Goal: Transaction & Acquisition: Purchase product/service

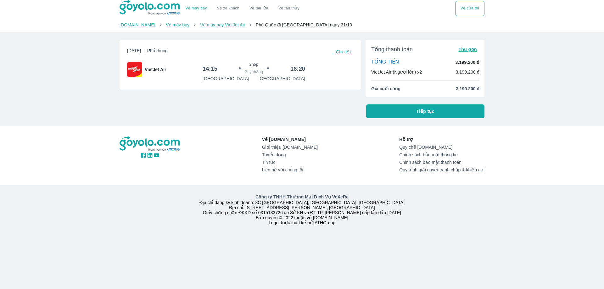
click at [291, 117] on div "[DATE] | Phổ thông Chi tiết VietJet Air 14:15 2h5p Bay thẳng 16:20 [GEOGRAPHIC_…" at bounding box center [237, 76] width 247 height 83
click at [433, 111] on span "Tiếp tục" at bounding box center [425, 111] width 18 height 6
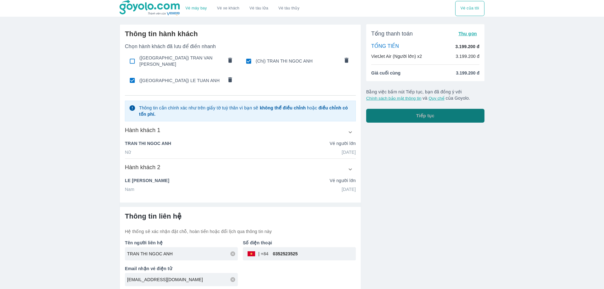
click at [421, 115] on span "Tiếp tục" at bounding box center [425, 116] width 18 height 6
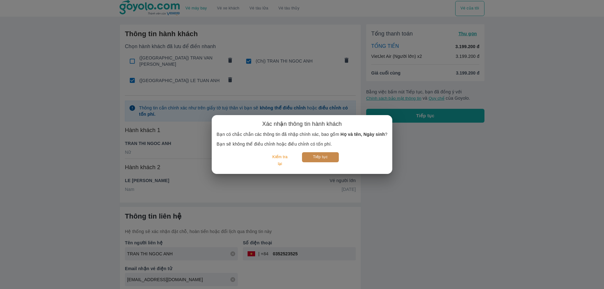
click at [329, 157] on button "Tiếp tục" at bounding box center [320, 157] width 37 height 10
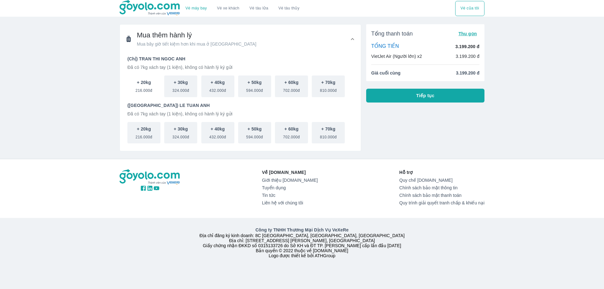
click at [150, 92] on span "216.000đ" at bounding box center [144, 90] width 17 height 8
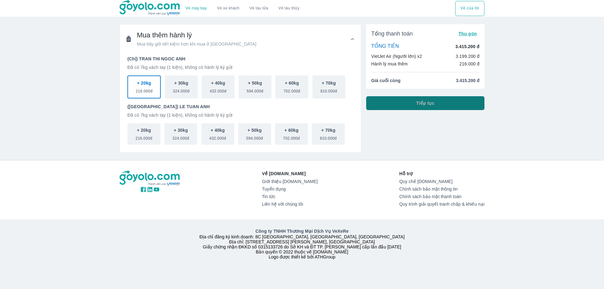
click at [431, 103] on span "Tiếp tục" at bounding box center [425, 103] width 18 height 6
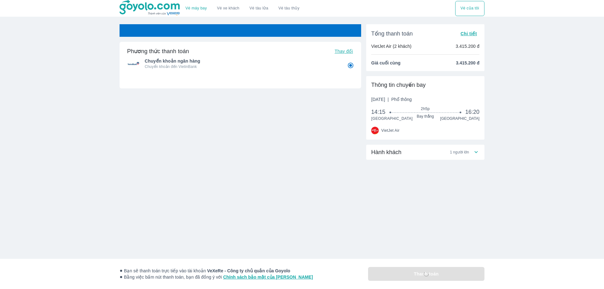
radio input "false"
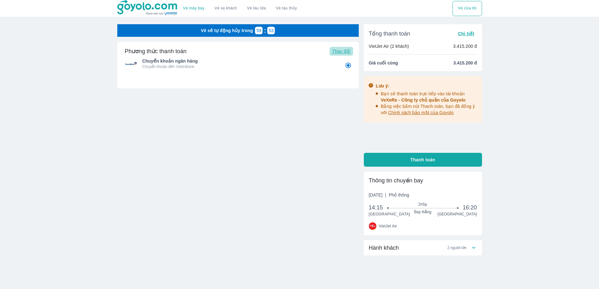
click at [346, 51] on span "Thay đổi" at bounding box center [341, 51] width 18 height 5
radio input "false"
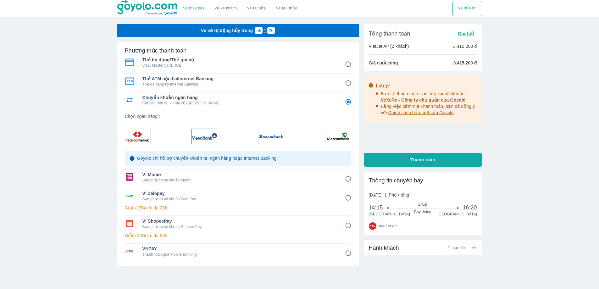
click at [346, 197] on input "5" at bounding box center [348, 198] width 12 height 12
radio input "false"
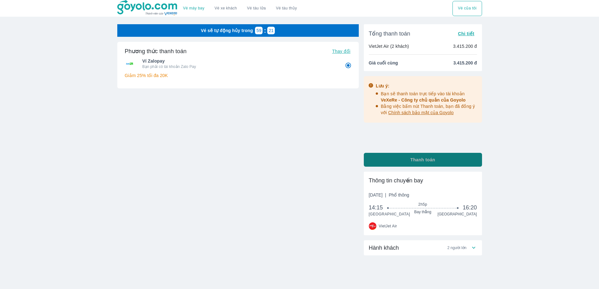
click at [406, 162] on button "Thanh toán" at bounding box center [423, 160] width 118 height 14
radio input "true"
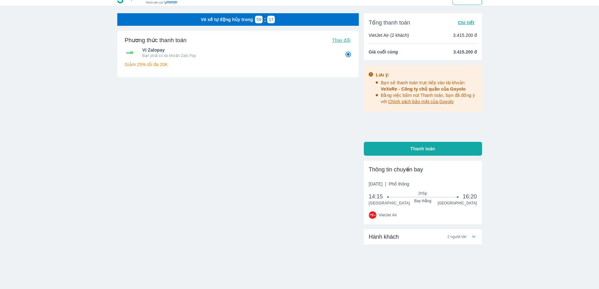
scroll to position [17, 0]
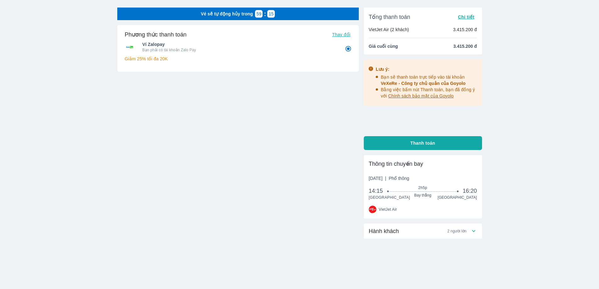
click at [471, 231] on icon at bounding box center [473, 231] width 7 height 7
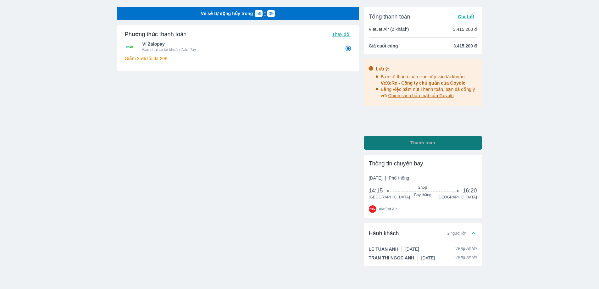
click at [400, 147] on button "Thanh toán" at bounding box center [423, 143] width 118 height 14
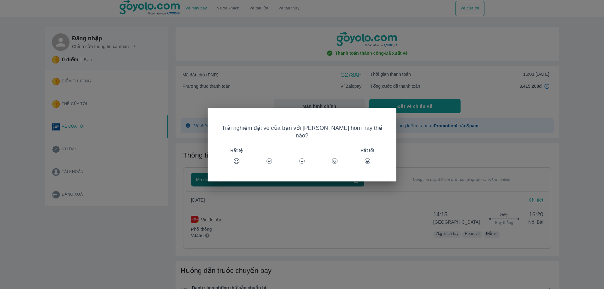
click at [364, 158] on icon at bounding box center [367, 161] width 6 height 6
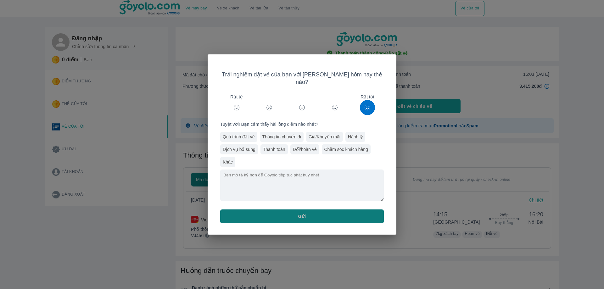
click at [286, 212] on button "Gửi" at bounding box center [302, 216] width 164 height 14
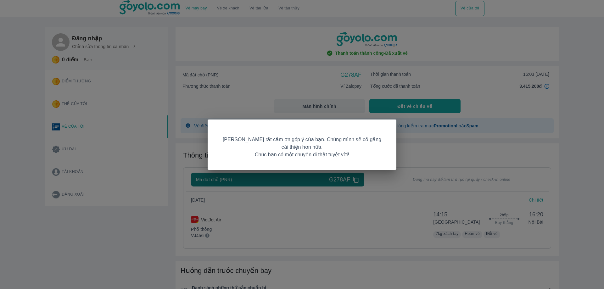
click at [353, 215] on div "Goyolo rất cảm ơn góp ý của bạn. Chúng mình sẽ cố gắng cải thiện hơn nữa. Chúc …" at bounding box center [302, 144] width 604 height 289
